Goal: Entertainment & Leisure: Browse casually

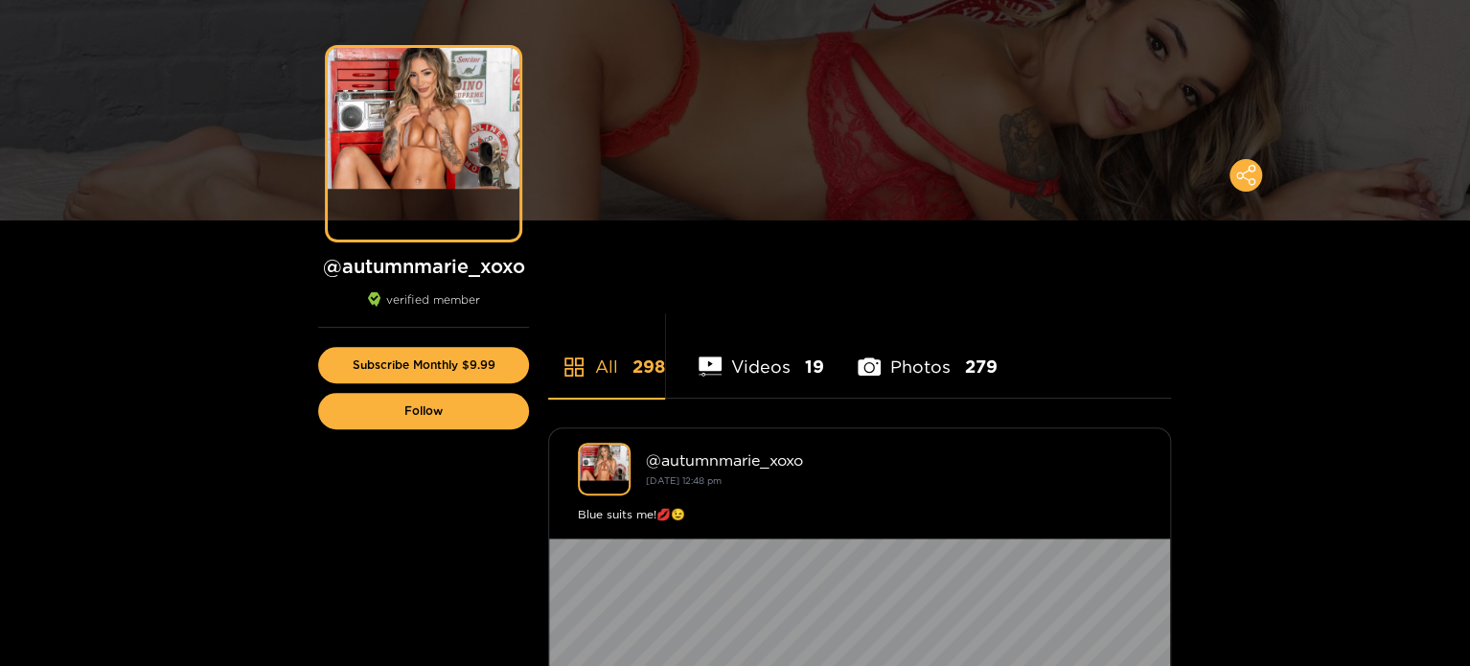
scroll to position [192, 0]
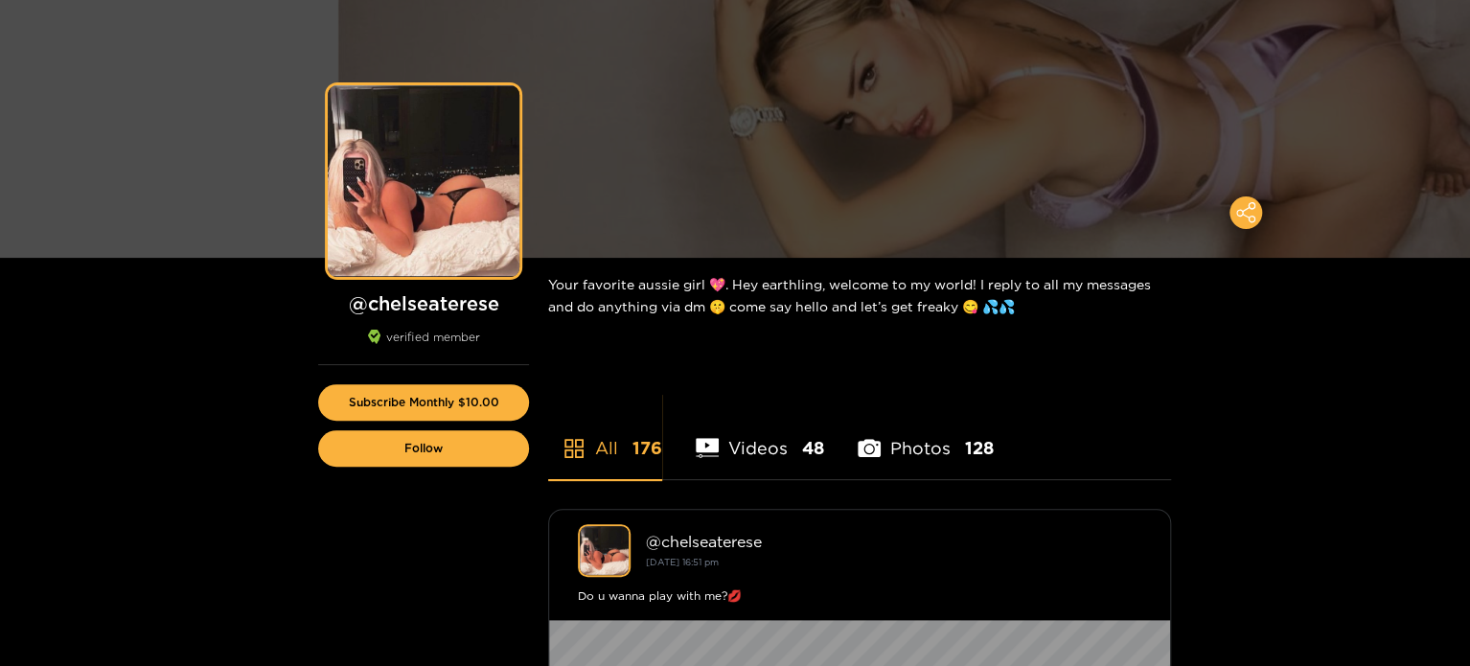
scroll to position [96, 0]
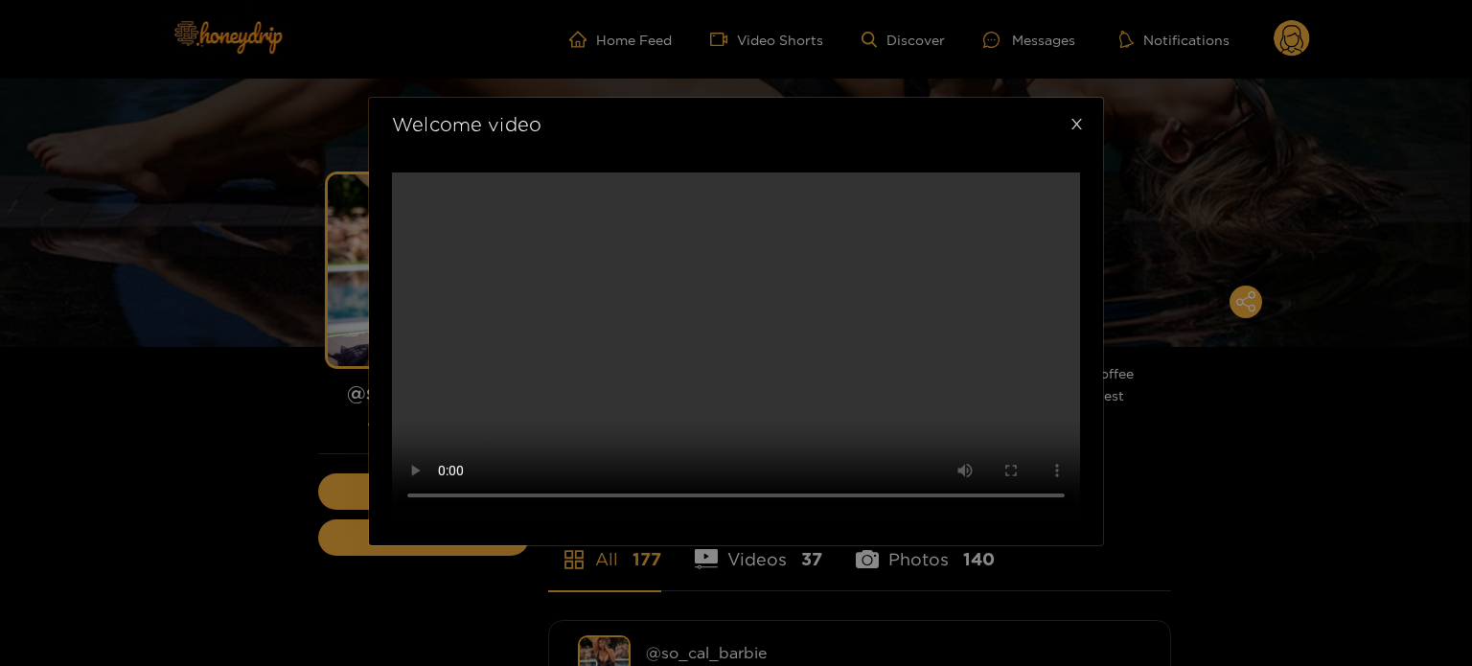
click at [1084, 151] on span "Close" at bounding box center [1077, 125] width 54 height 54
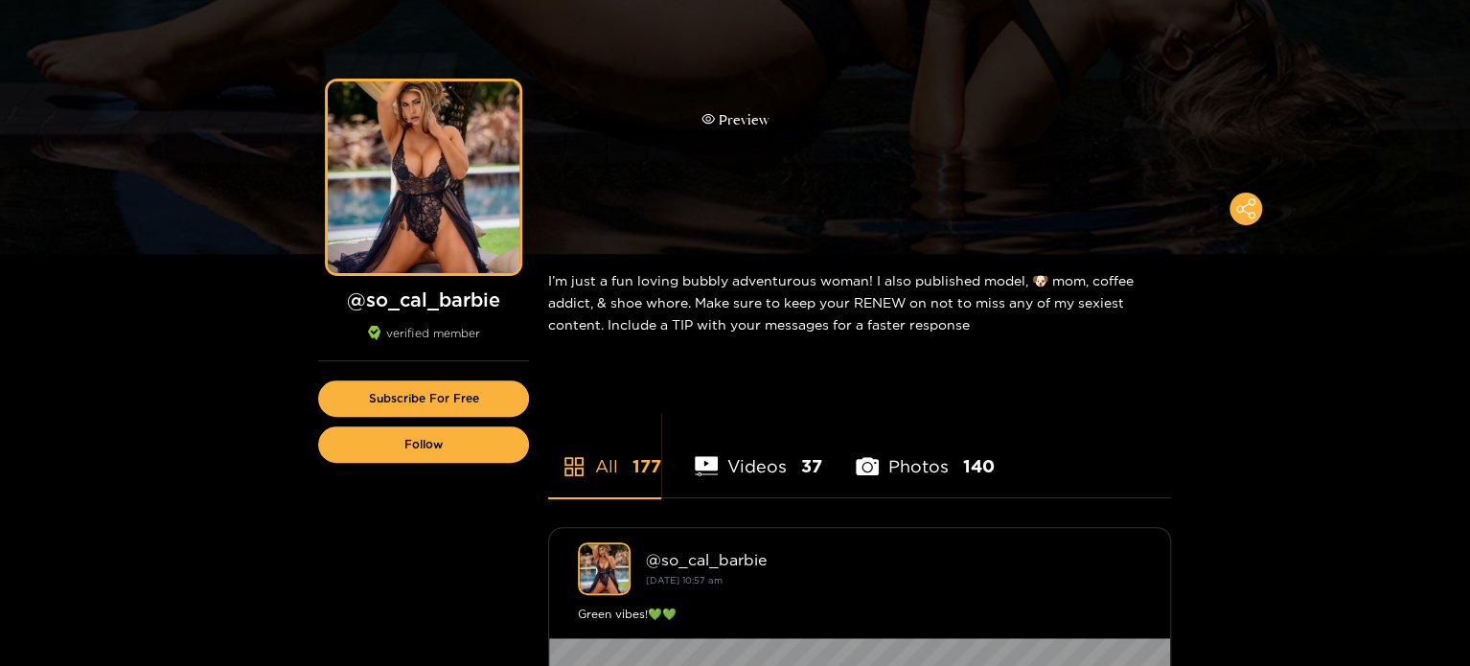
scroll to position [96, 0]
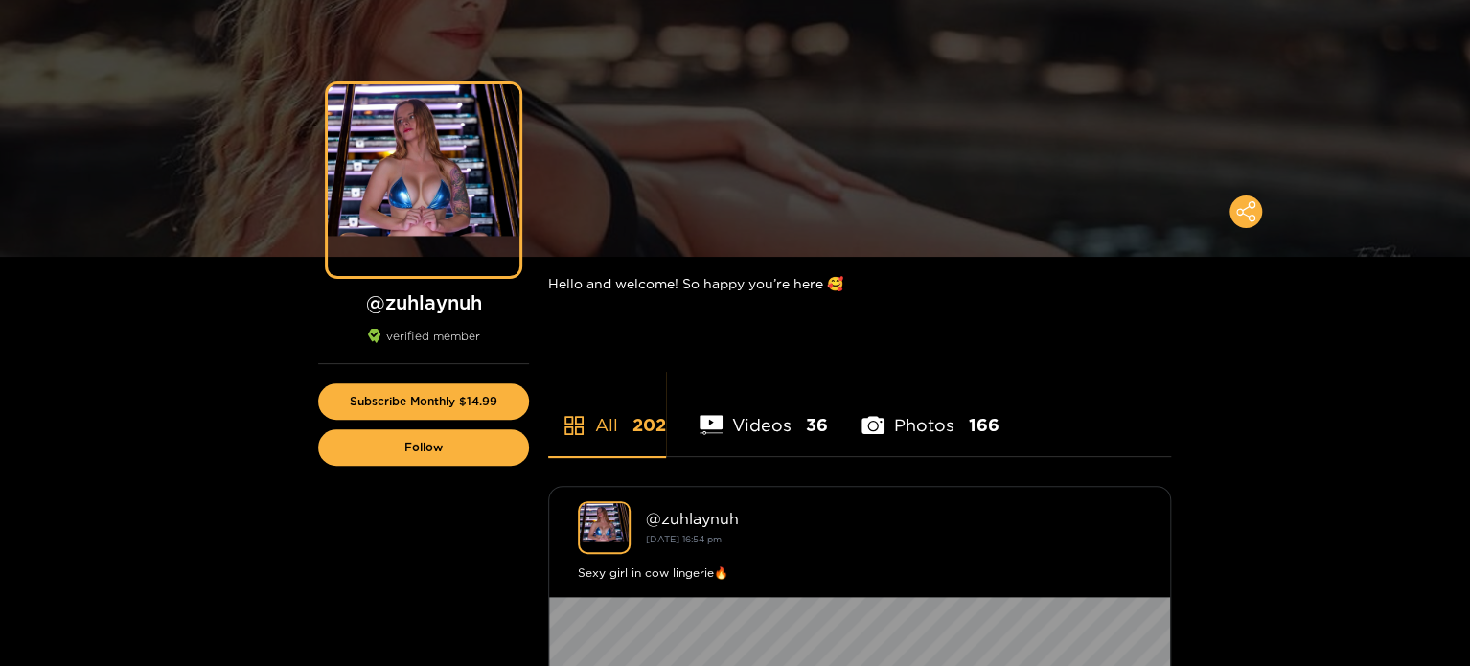
scroll to position [96, 0]
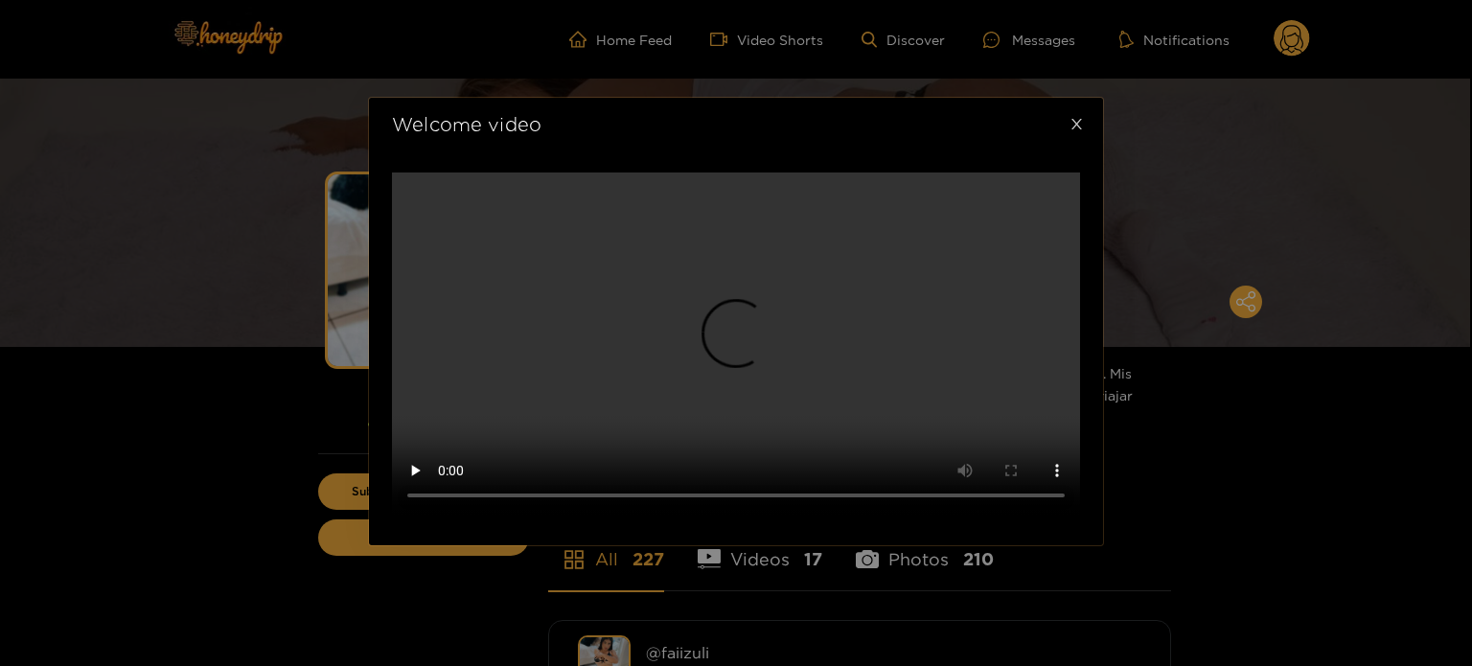
click at [1086, 151] on span "Close" at bounding box center [1077, 125] width 54 height 54
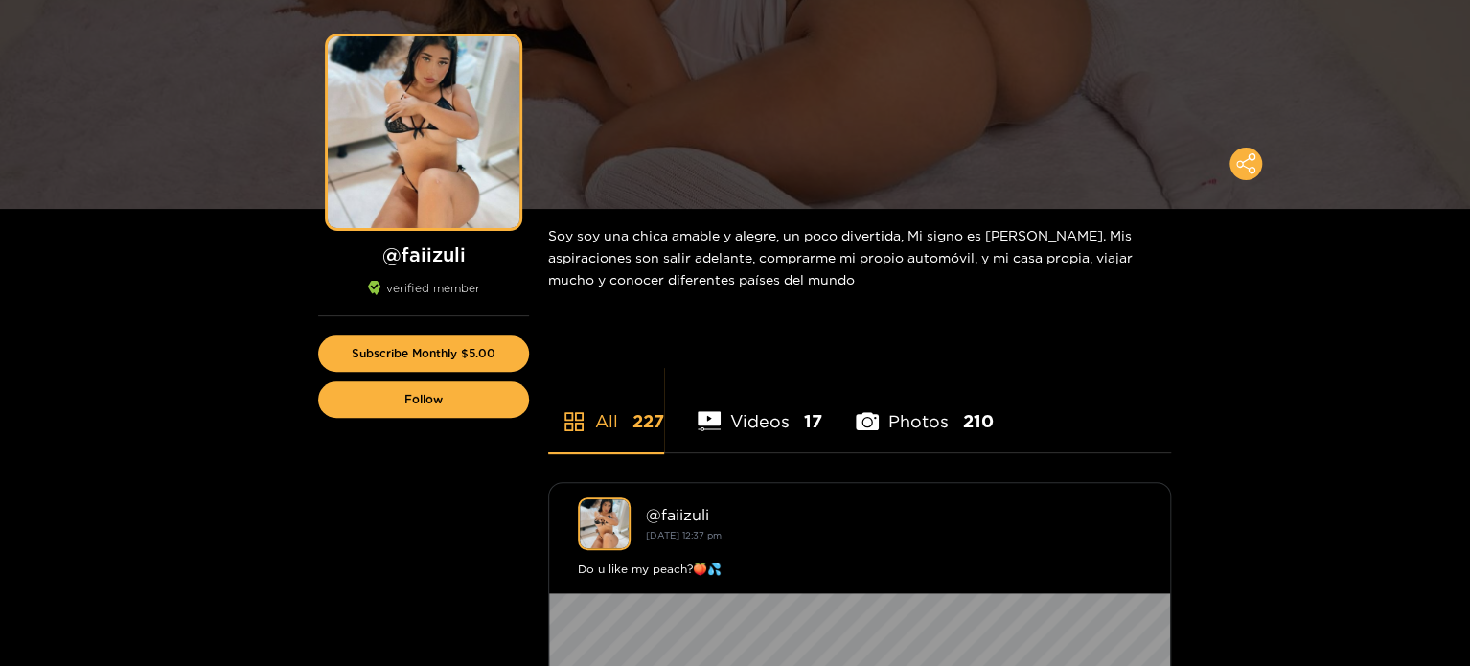
scroll to position [192, 0]
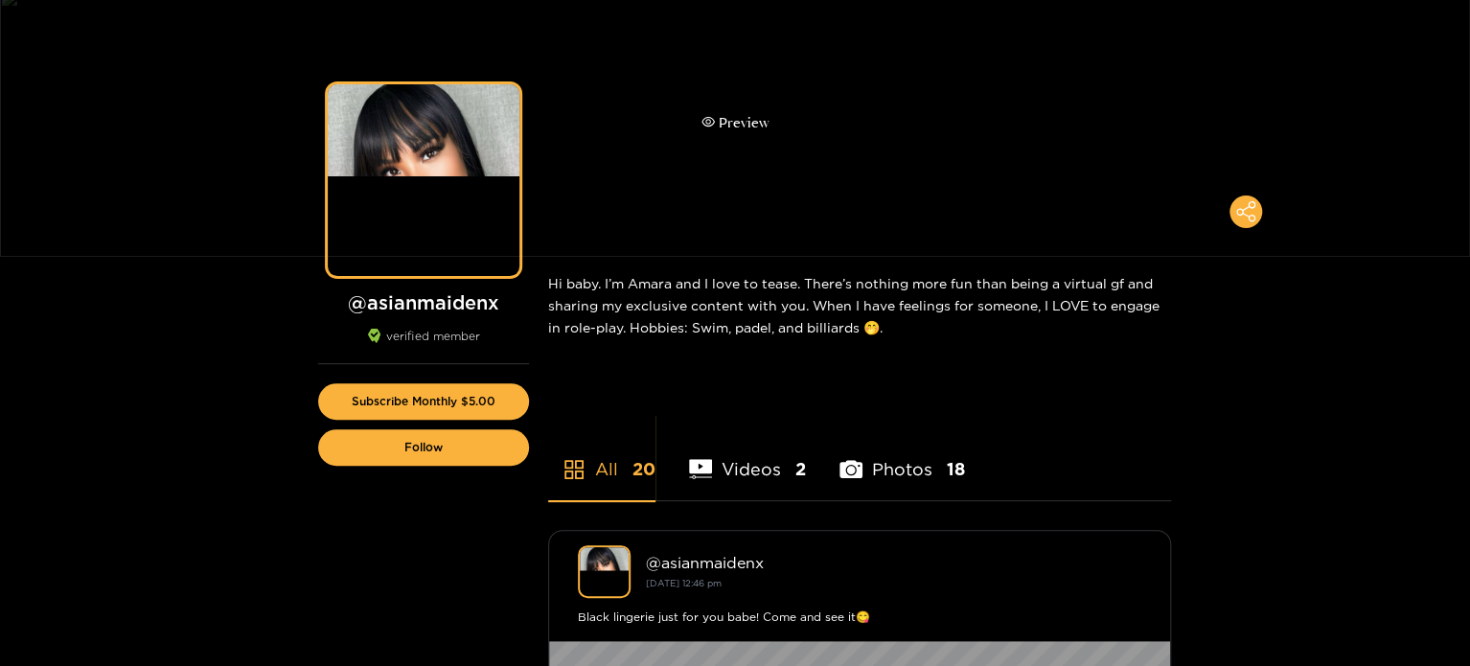
scroll to position [96, 0]
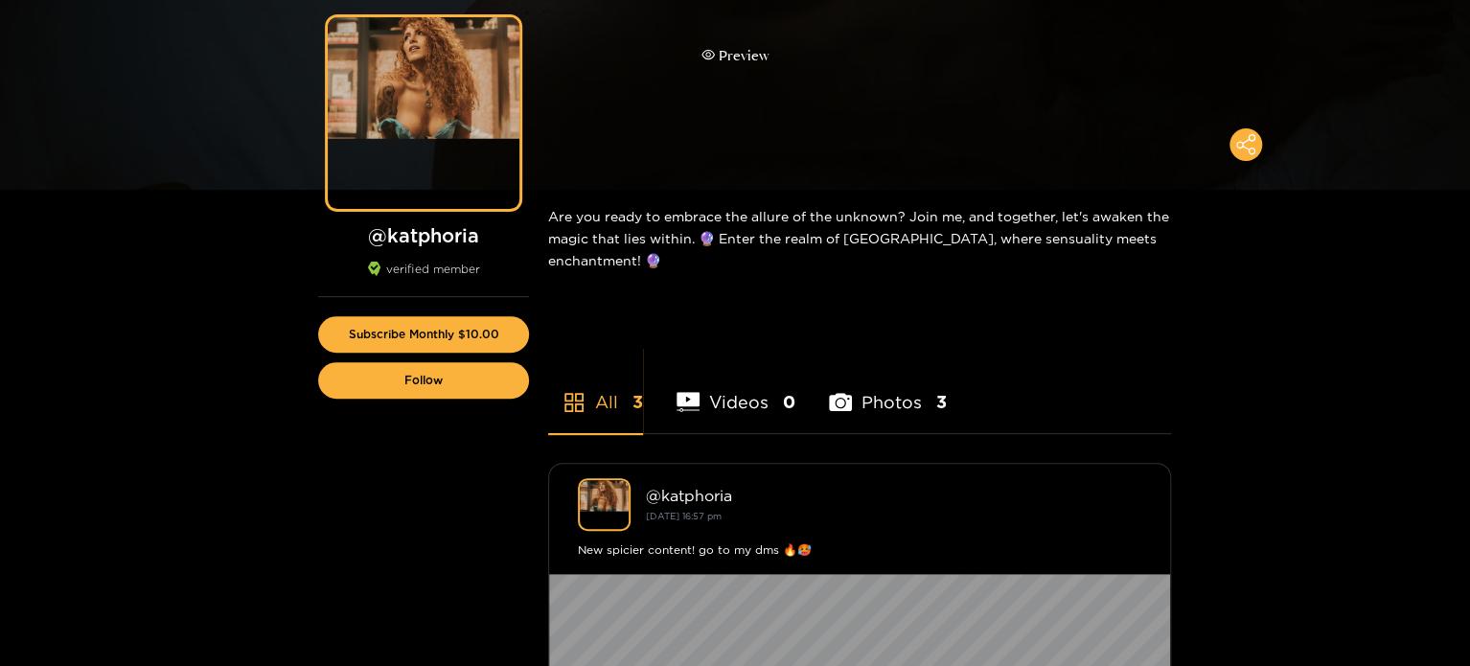
scroll to position [192, 0]
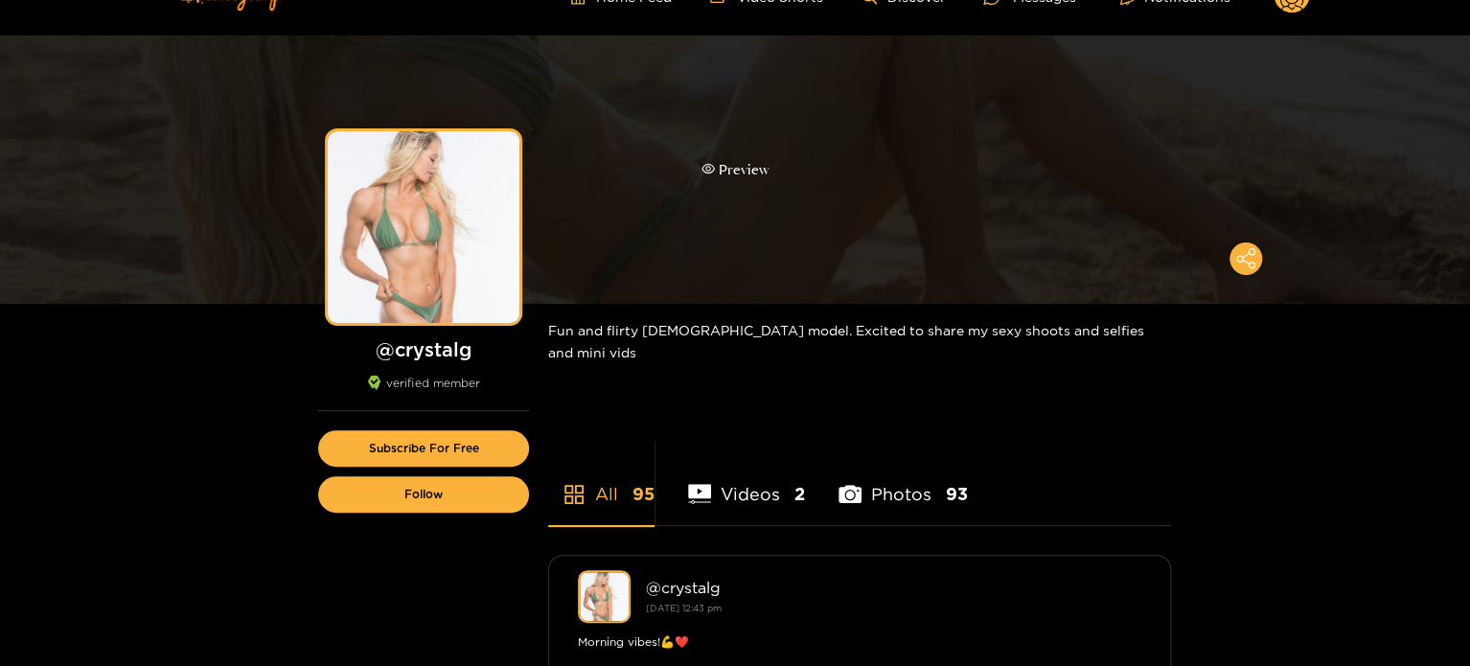
scroll to position [96, 0]
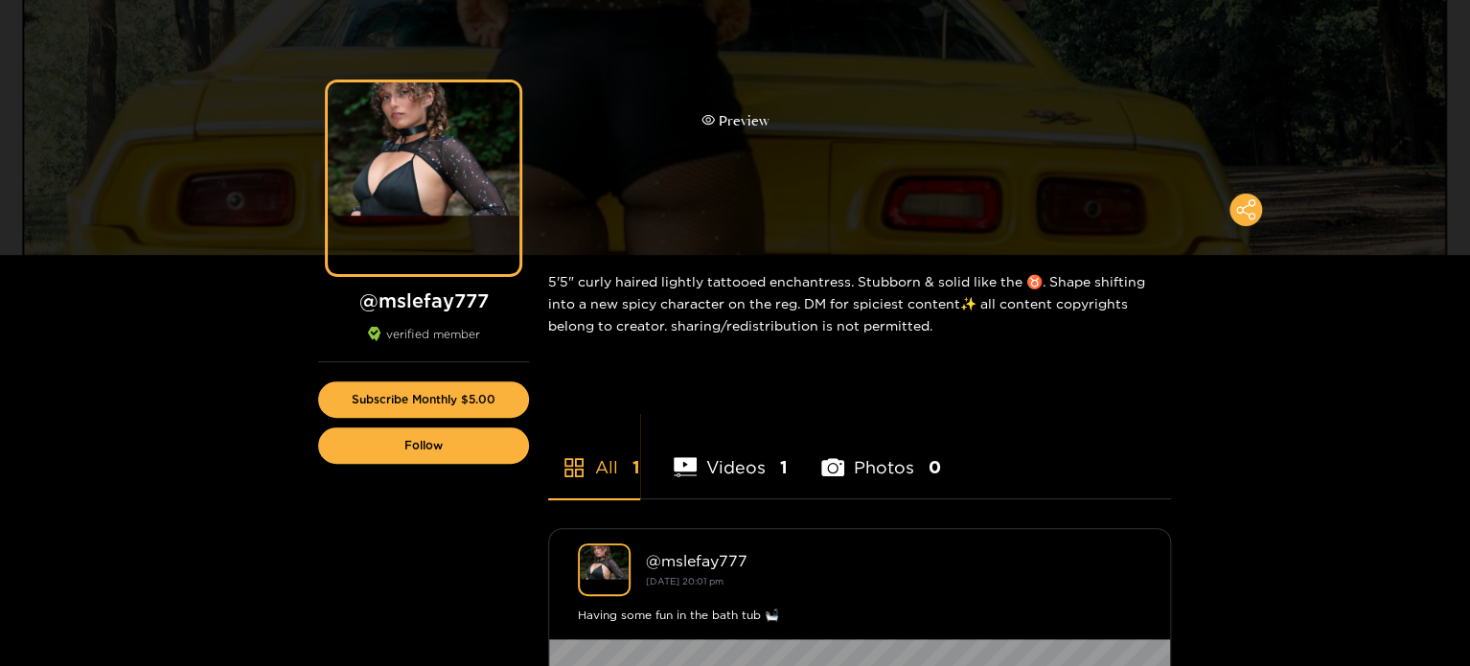
scroll to position [96, 0]
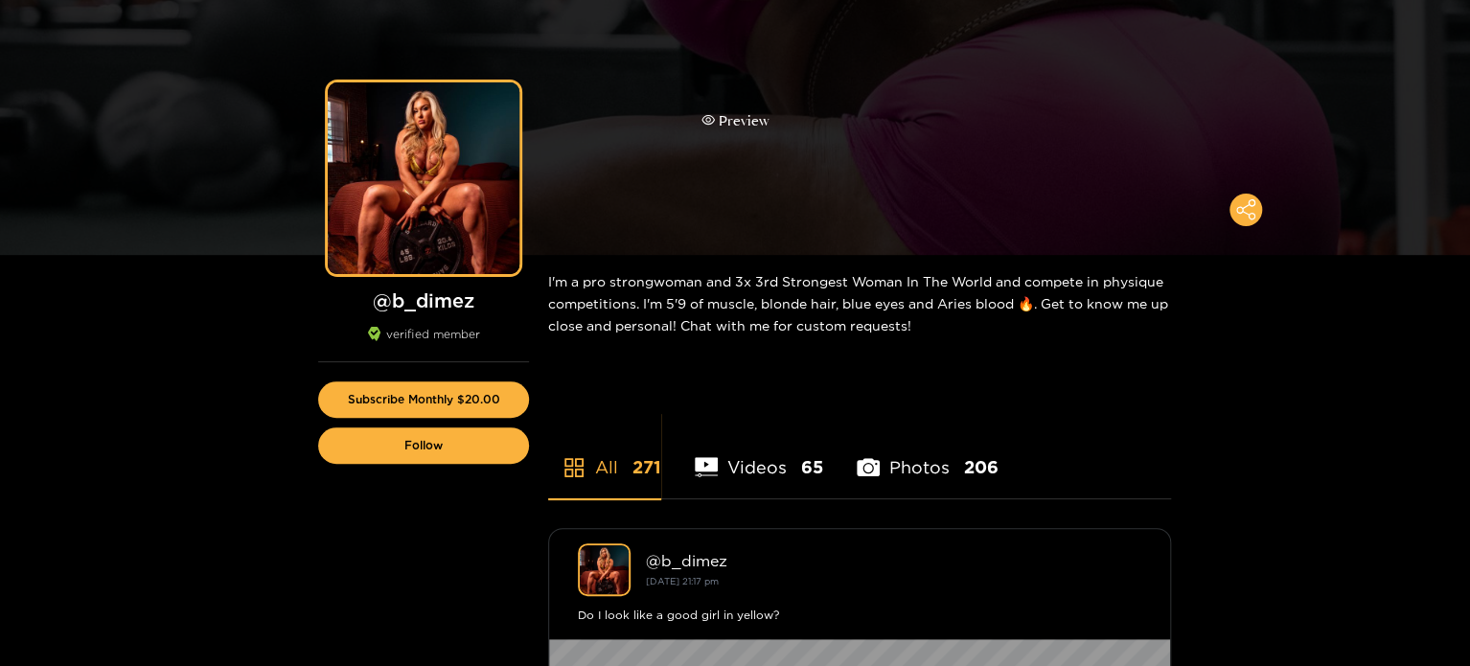
scroll to position [96, 0]
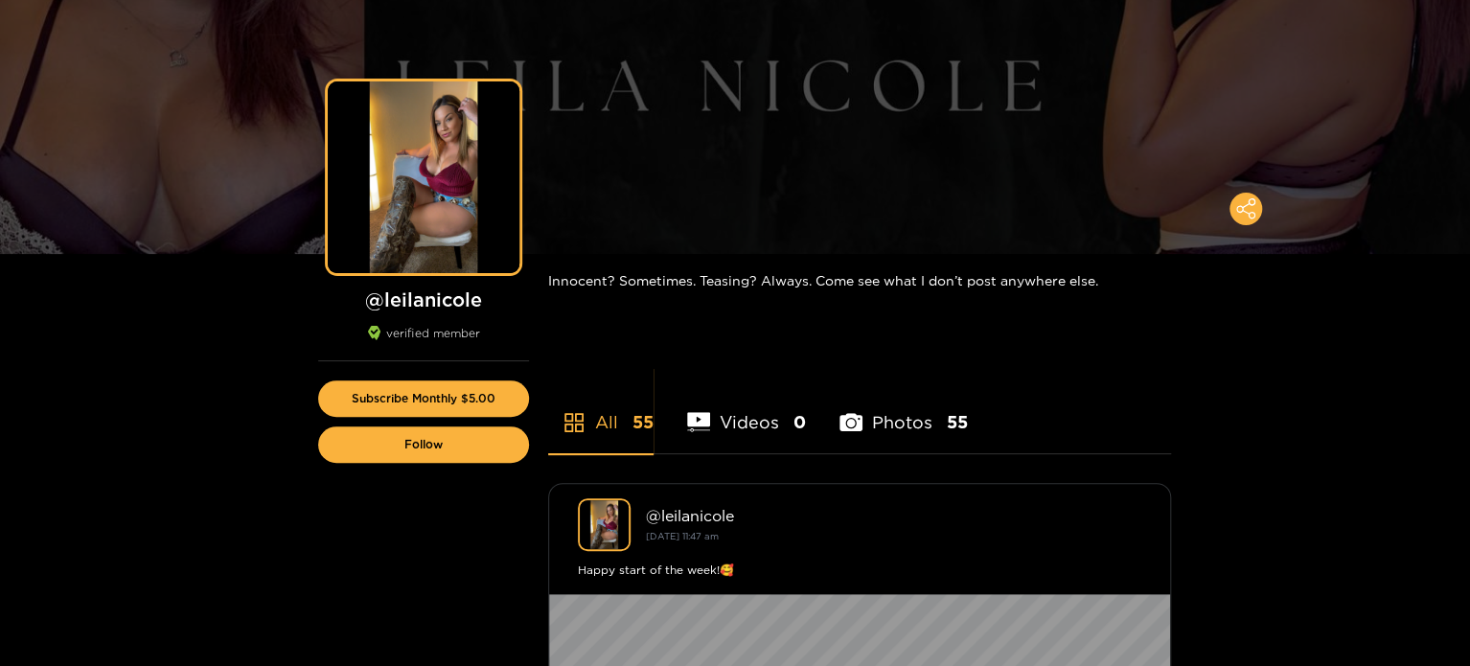
scroll to position [96, 0]
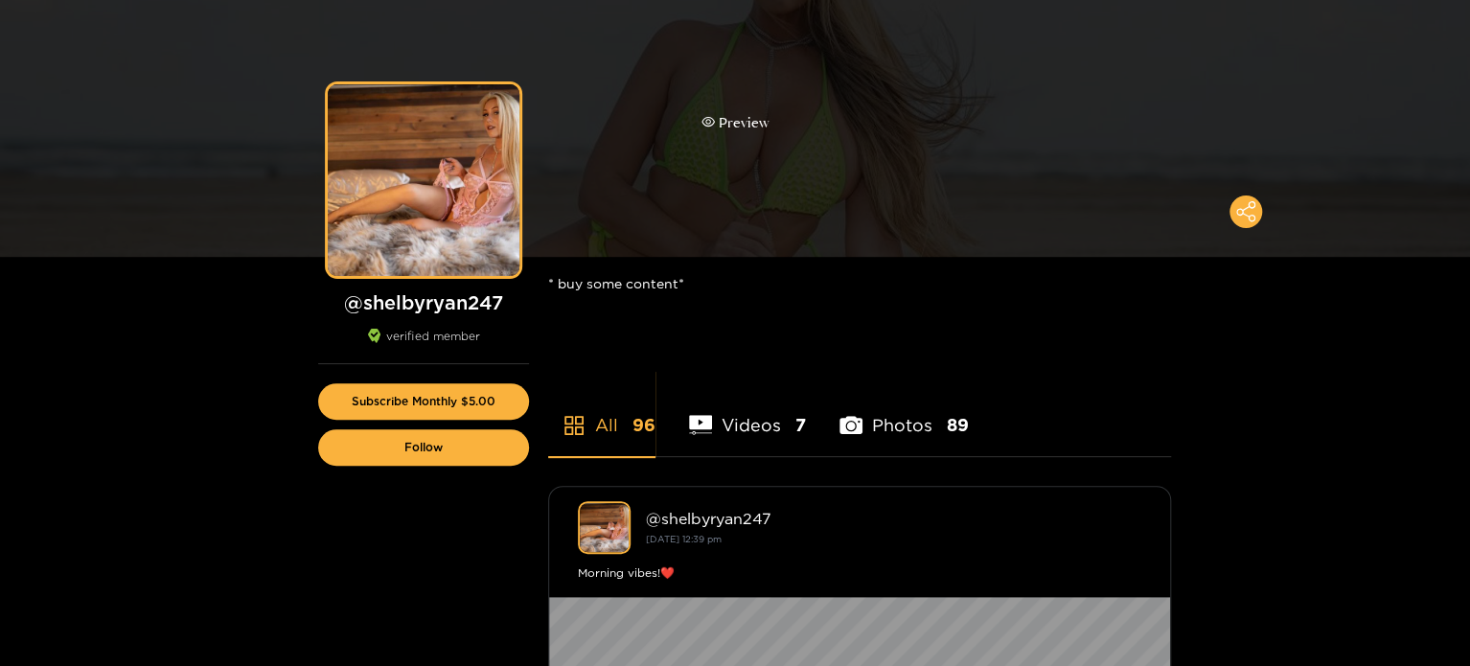
scroll to position [96, 0]
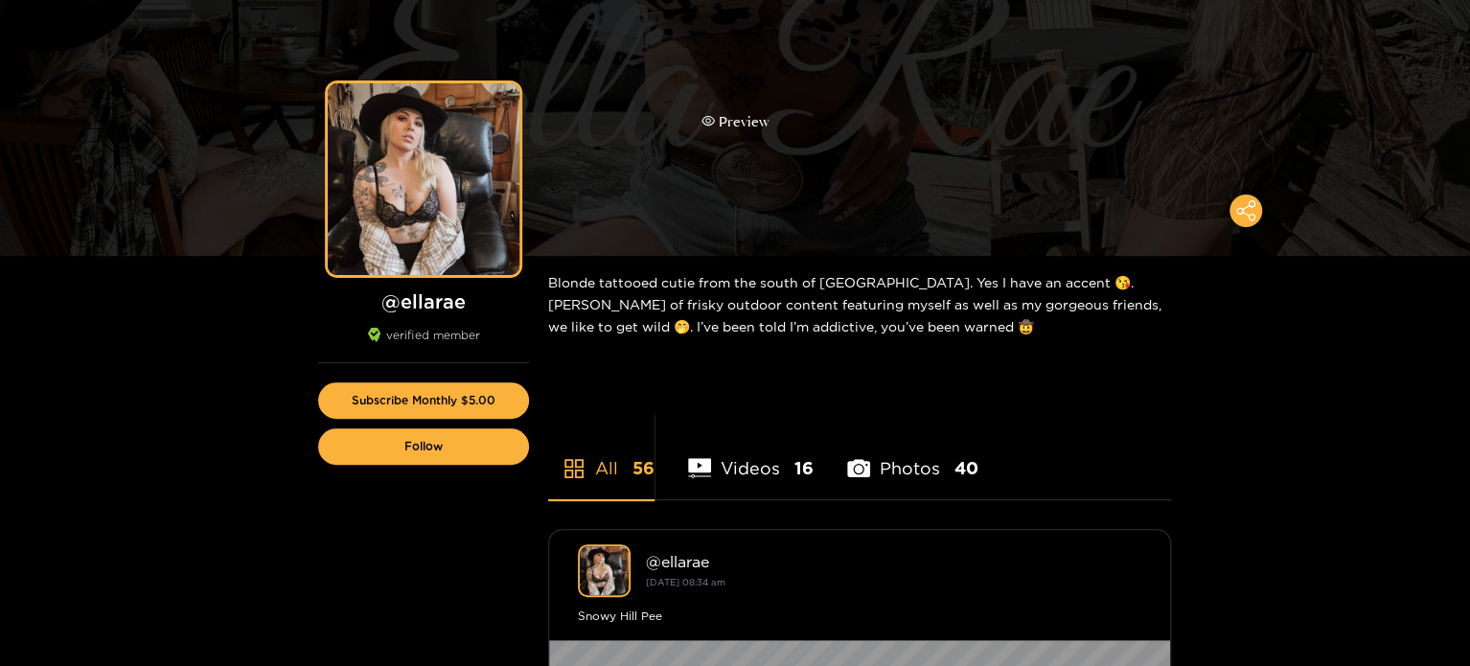
scroll to position [96, 0]
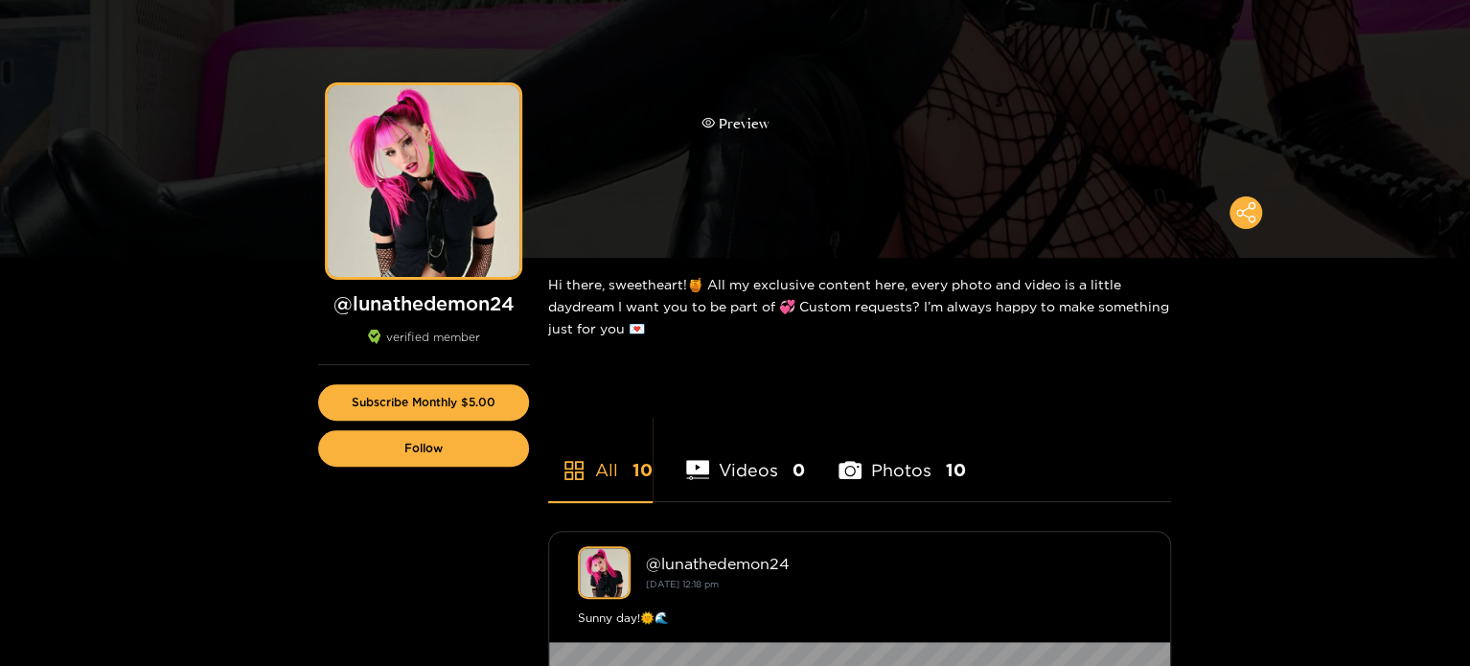
scroll to position [96, 0]
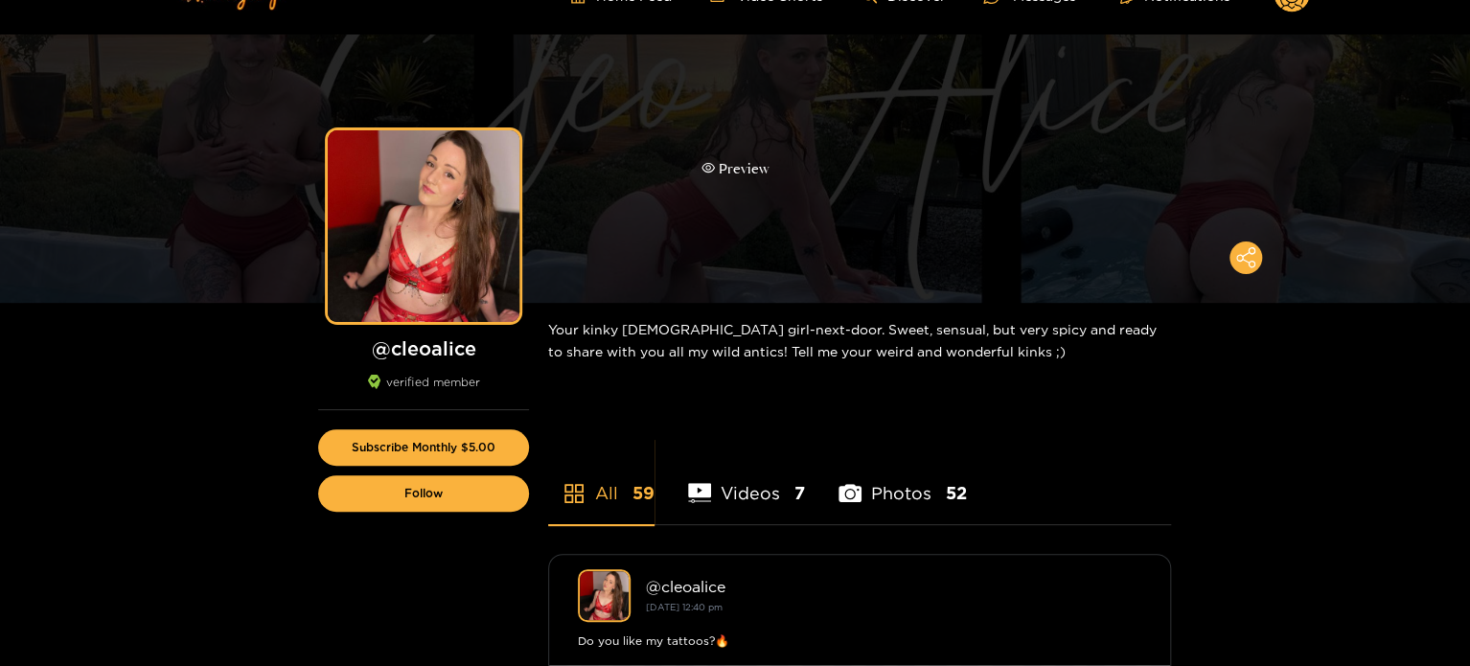
scroll to position [192, 0]
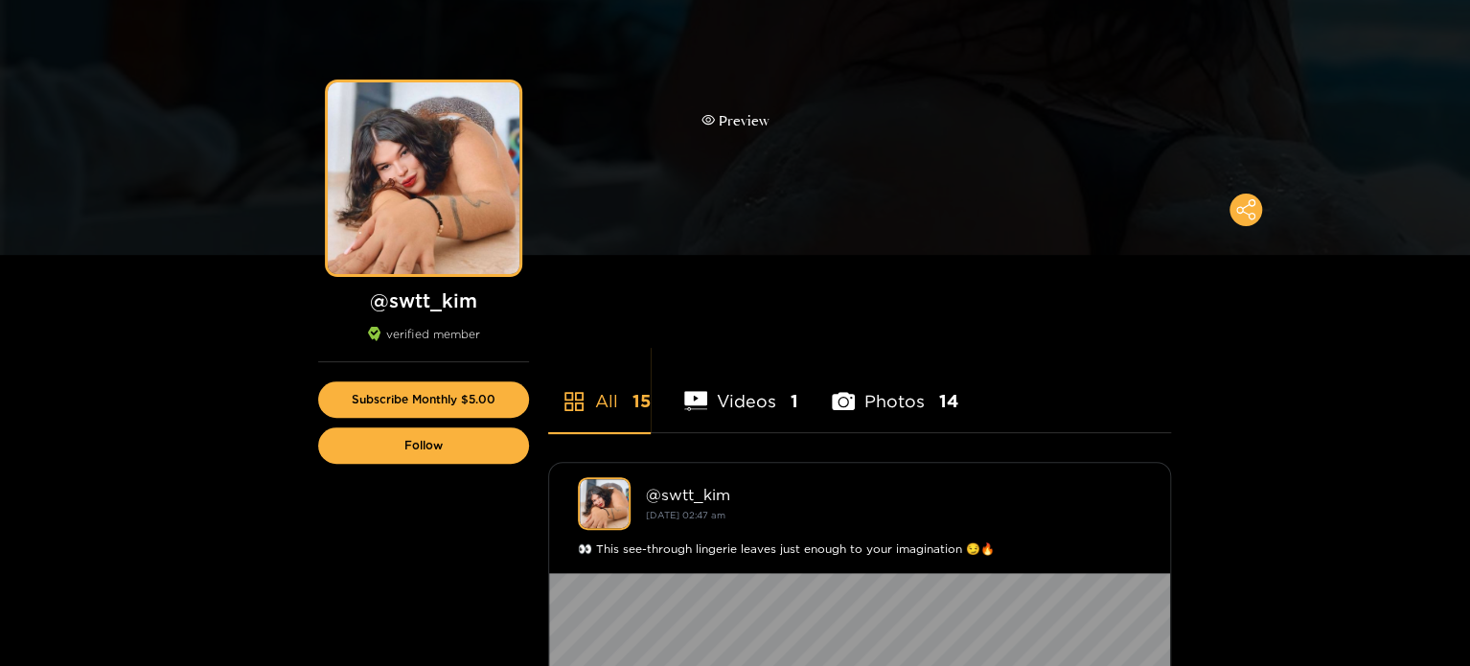
scroll to position [96, 0]
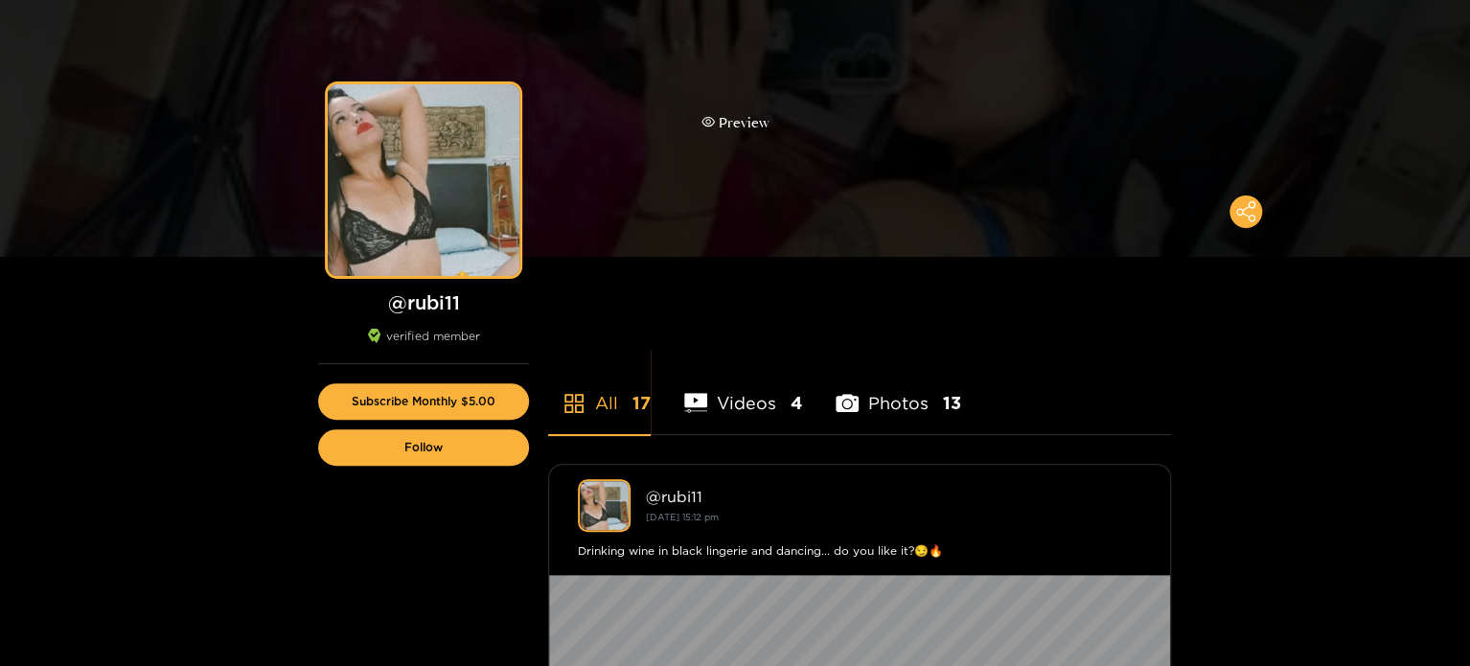
scroll to position [96, 0]
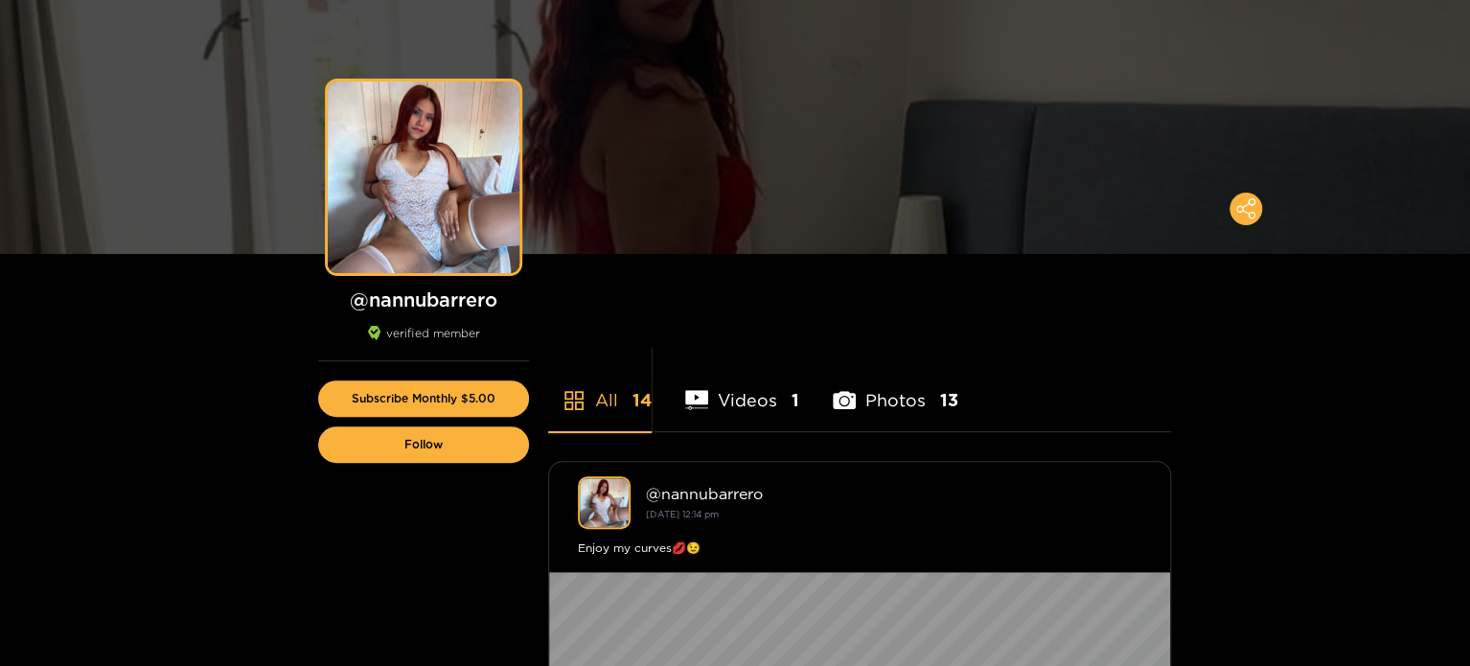
scroll to position [96, 0]
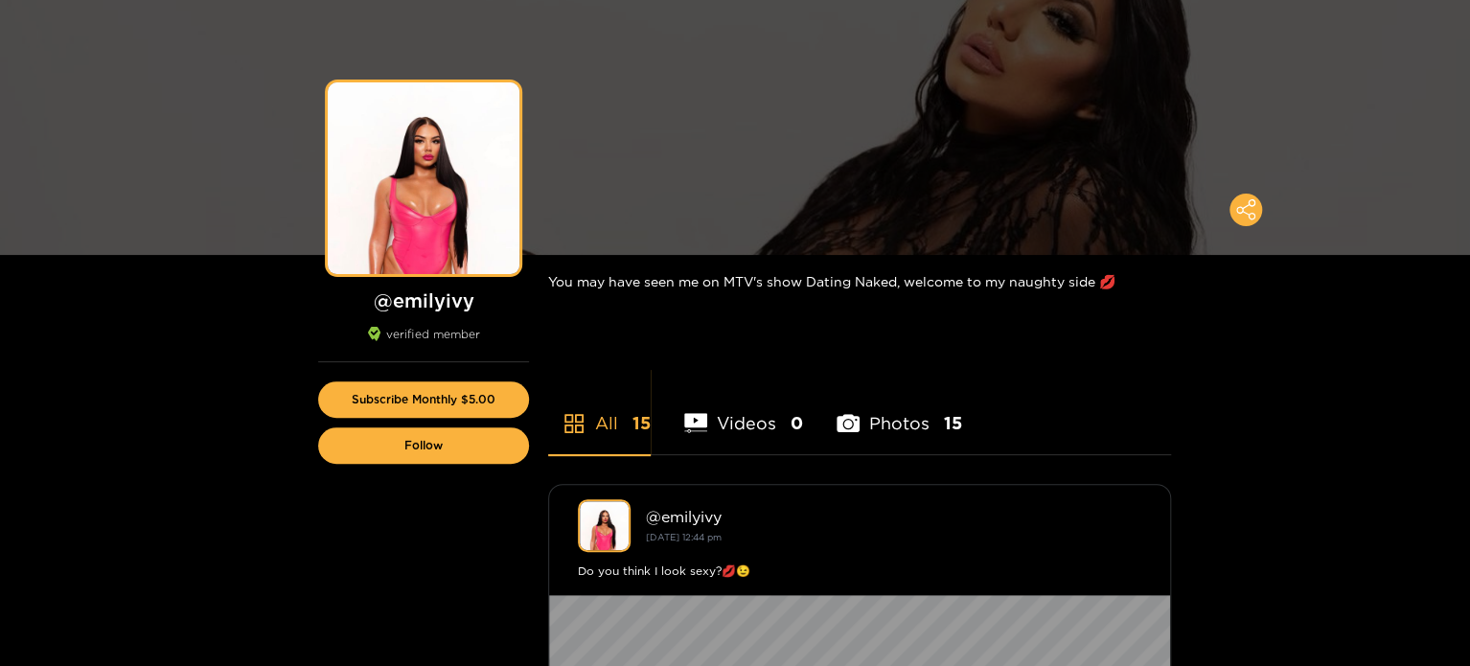
scroll to position [96, 0]
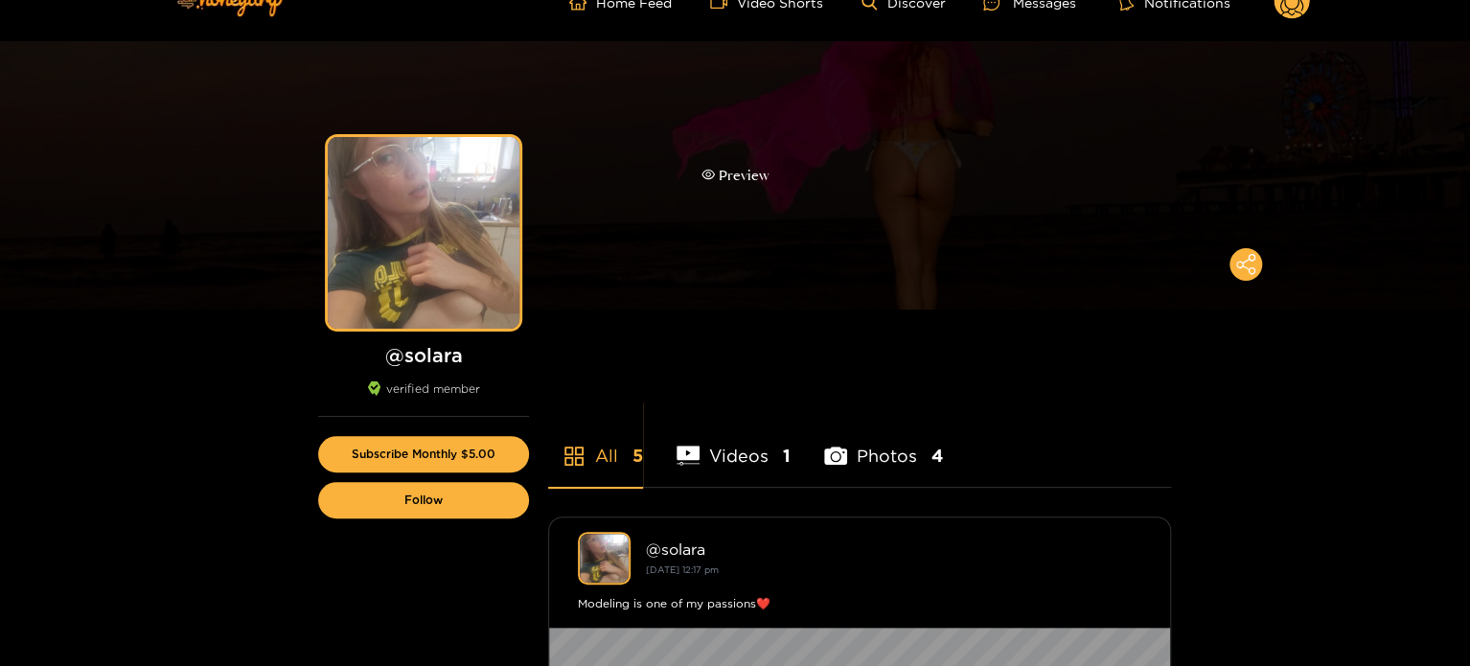
scroll to position [96, 0]
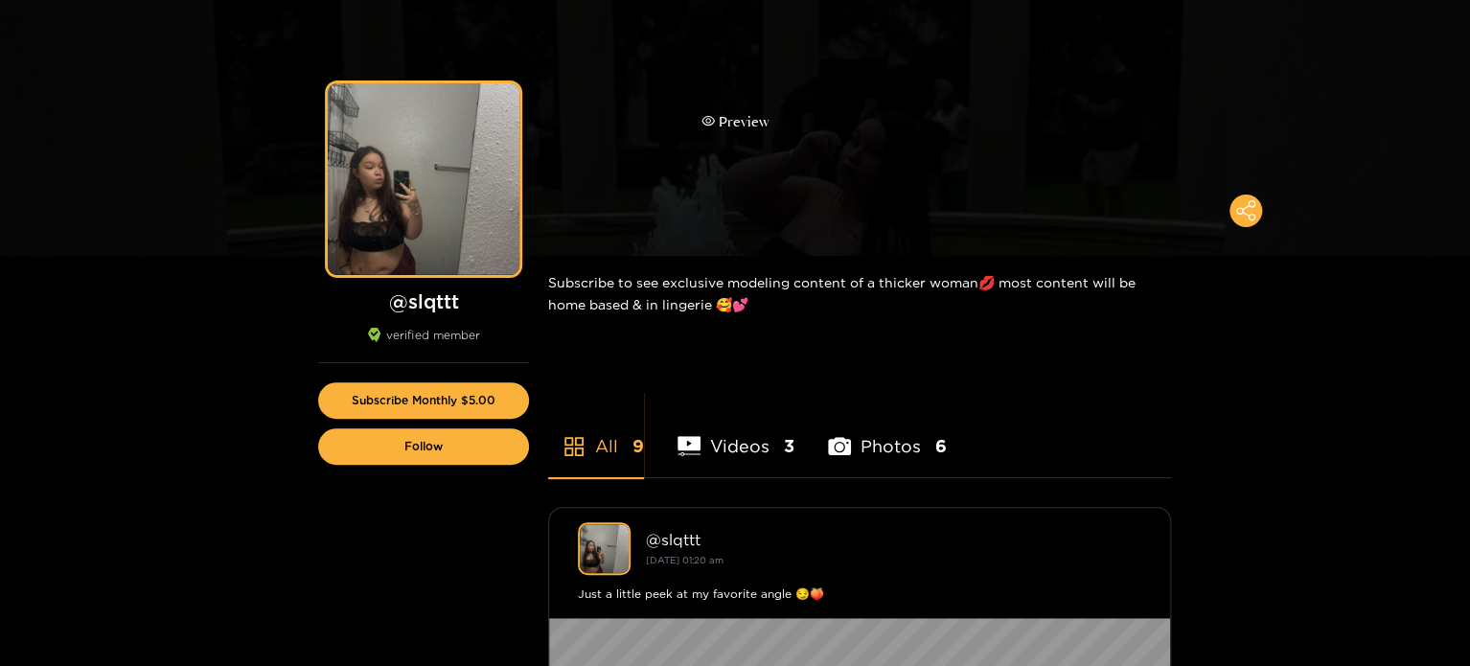
scroll to position [96, 0]
